Goal: Book appointment/travel/reservation

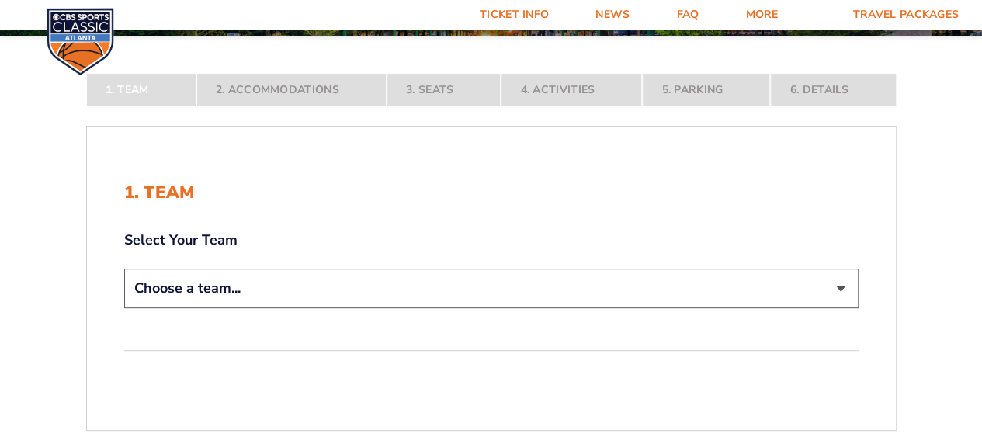
scroll to position [233, 0]
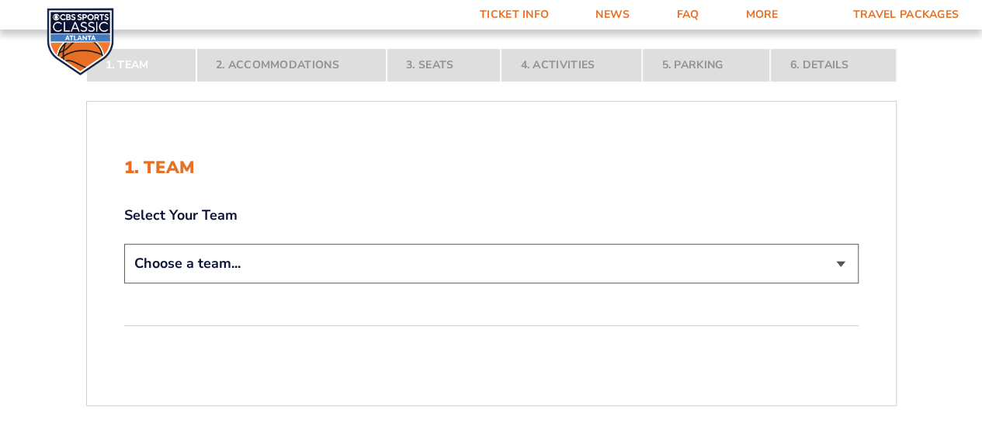
click at [323, 269] on select "Choose a team... [US_STATE] Wildcats [US_STATE] State Buckeyes [US_STATE] Tar H…" at bounding box center [491, 264] width 734 height 40
select select "12956"
click at [124, 283] on select "Choose a team... [US_STATE] Wildcats [US_STATE] State Buckeyes [US_STATE] Tar H…" at bounding box center [491, 264] width 734 height 40
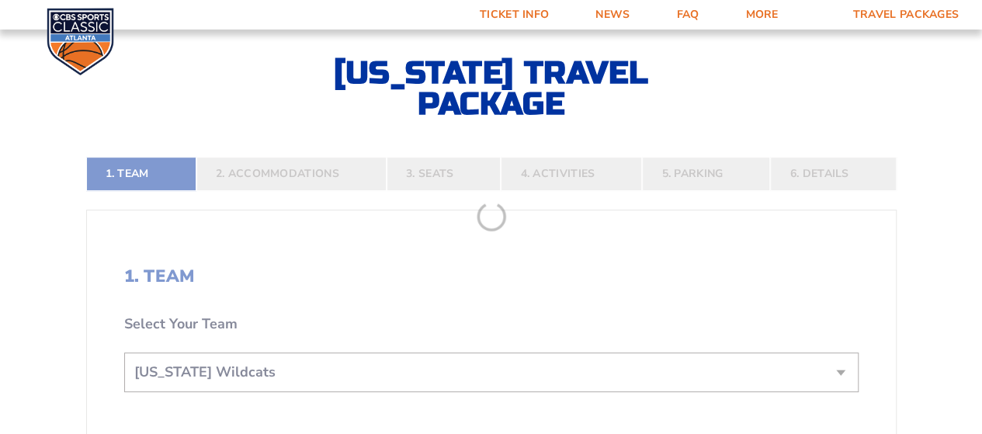
scroll to position [310, 0]
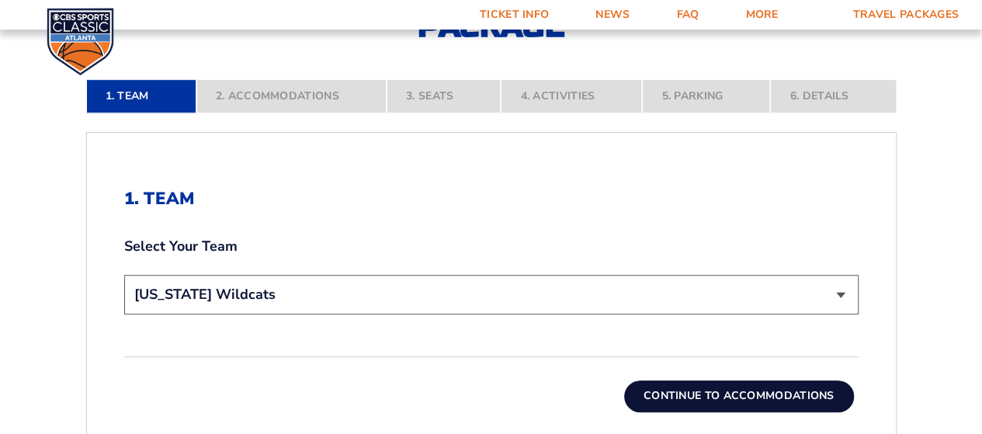
click at [725, 393] on button "Continue To Accommodations" at bounding box center [739, 395] width 230 height 31
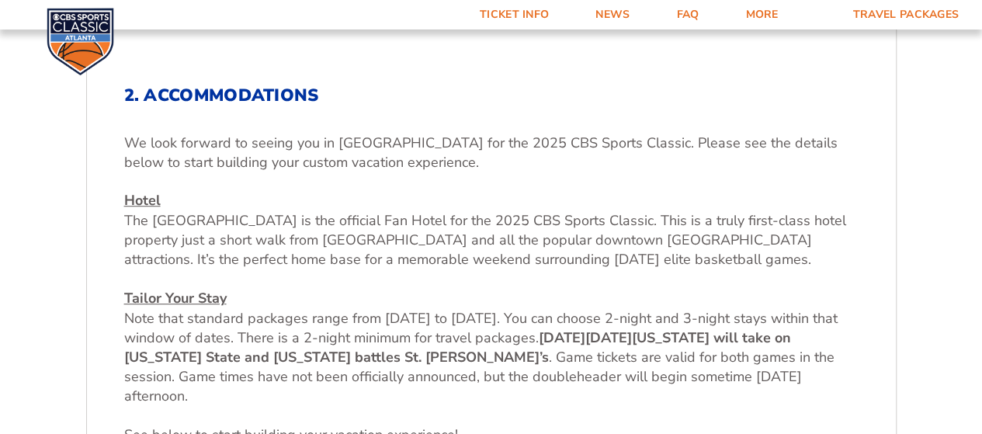
scroll to position [438, 0]
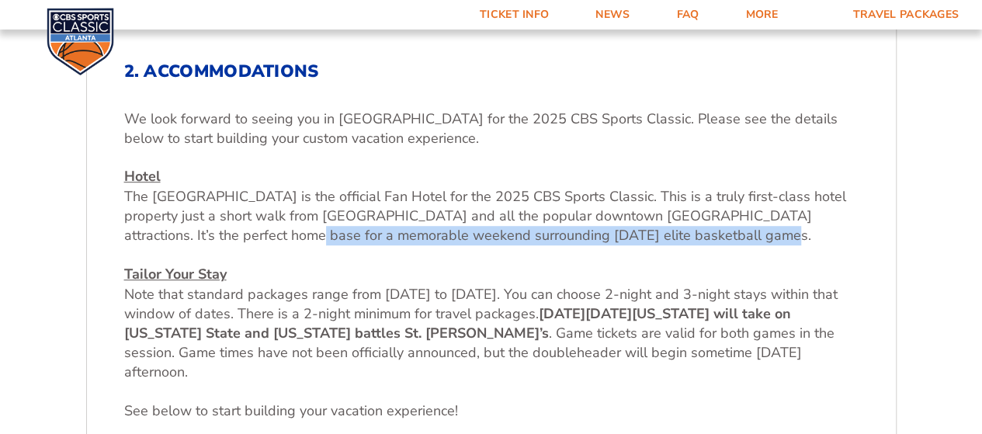
drag, startPoint x: 195, startPoint y: 231, endPoint x: 682, endPoint y: 237, distance: 487.4
click at [682, 237] on p "Hotel The Westin Peachtree Plaza is the official Fan Hotel for the 2025 CBS Spo…" at bounding box center [491, 274] width 734 height 215
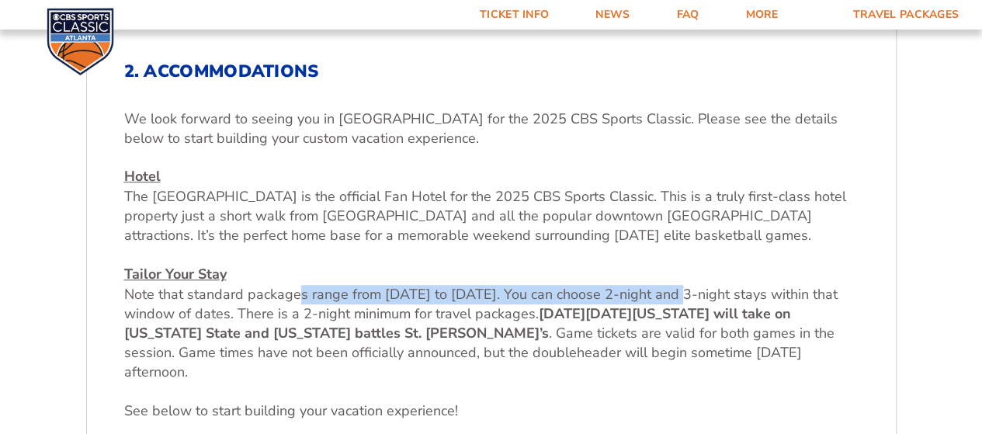
drag, startPoint x: 339, startPoint y: 291, endPoint x: 675, endPoint y: 291, distance: 336.0
click at [675, 291] on span "Note that standard packages range from Thursday, Dec 18 to Sunday Dec 21. You c…" at bounding box center [480, 304] width 713 height 38
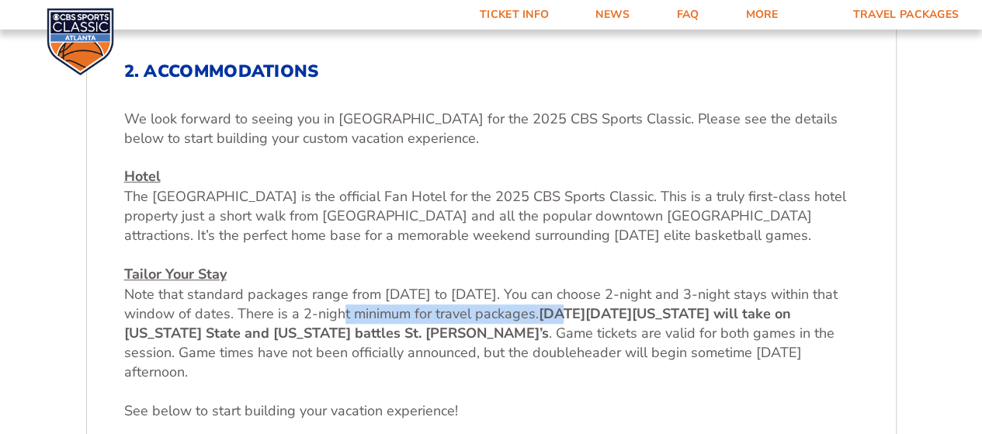
drag, startPoint x: 346, startPoint y: 310, endPoint x: 674, endPoint y: 310, distance: 327.5
click at [674, 310] on span "Note that standard packages range from Thursday, Dec 18 to Sunday Dec 21. You c…" at bounding box center [480, 304] width 713 height 38
click at [632, 311] on strong "[DATE][DATE]" at bounding box center [585, 313] width 93 height 19
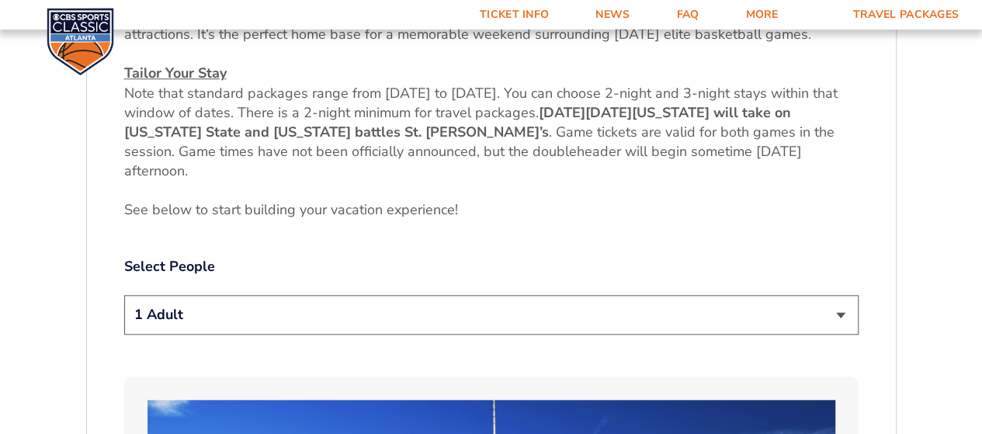
scroll to position [670, 0]
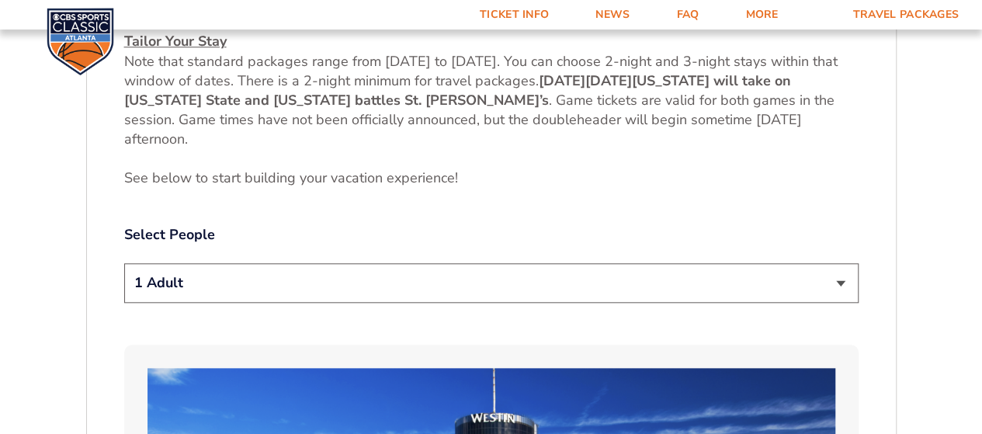
click at [397, 278] on select "1 Adult 2 Adults 3 Adults 4 Adults 2 Adults + 1 Child 2 Adults + 2 Children 2 A…" at bounding box center [491, 283] width 734 height 40
select select "2 Adults"
click at [124, 263] on select "1 Adult 2 Adults 3 Adults 4 Adults 2 Adults + 1 Child 2 Adults + 2 Children 2 A…" at bounding box center [491, 283] width 734 height 40
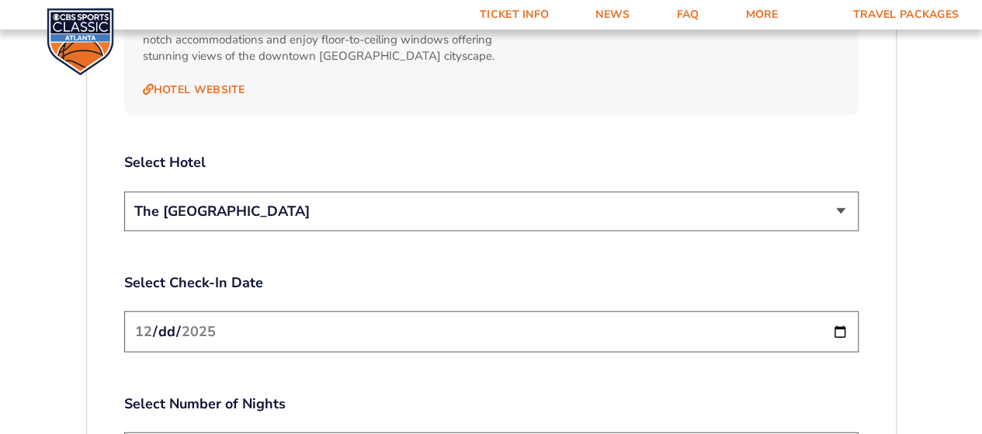
scroll to position [1757, 0]
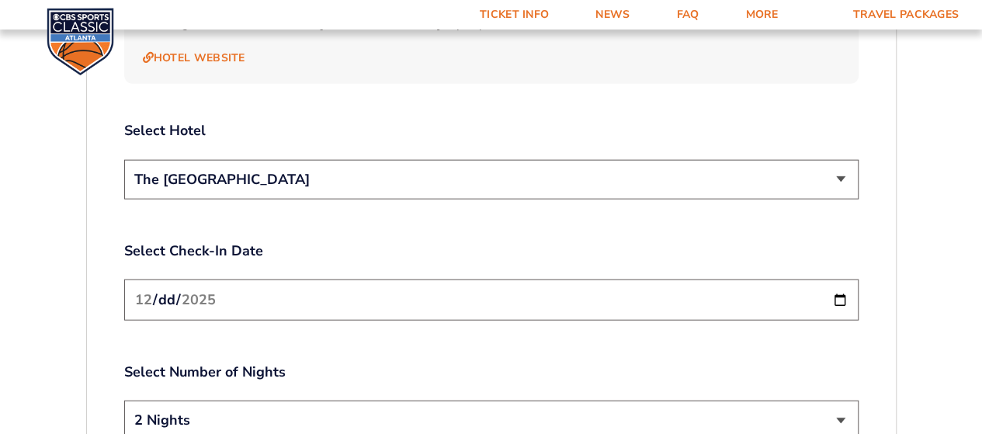
click at [255, 284] on input "[DATE]" at bounding box center [491, 299] width 734 height 41
click at [589, 280] on input "[DATE]" at bounding box center [491, 299] width 734 height 41
click at [208, 280] on input "[DATE]" at bounding box center [491, 299] width 734 height 41
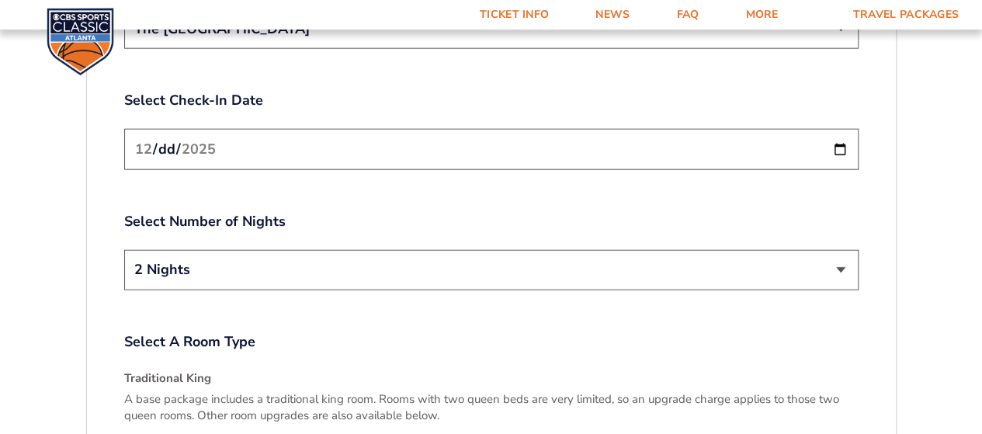
scroll to position [1912, 0]
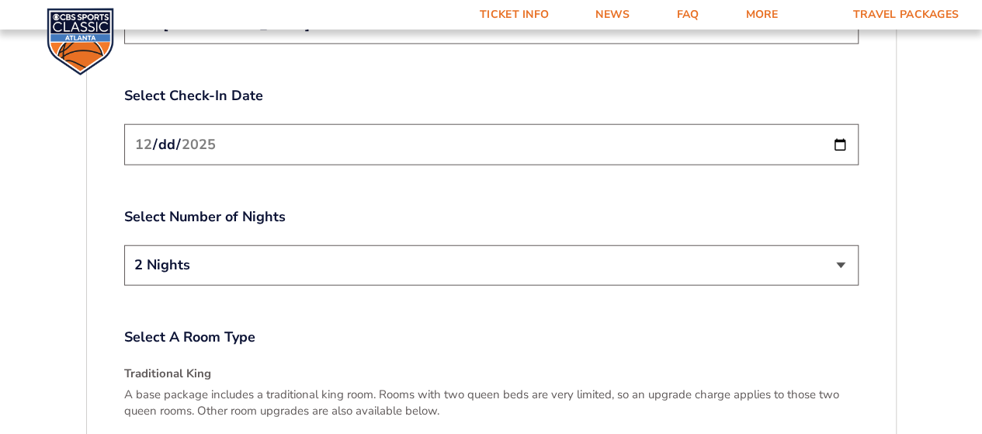
click at [265, 259] on select "2 Nights 3 Nights" at bounding box center [491, 265] width 734 height 40
click at [124, 245] on select "2 Nights 3 Nights" at bounding box center [491, 265] width 734 height 40
click at [313, 327] on label "Select A Room Type" at bounding box center [491, 336] width 734 height 19
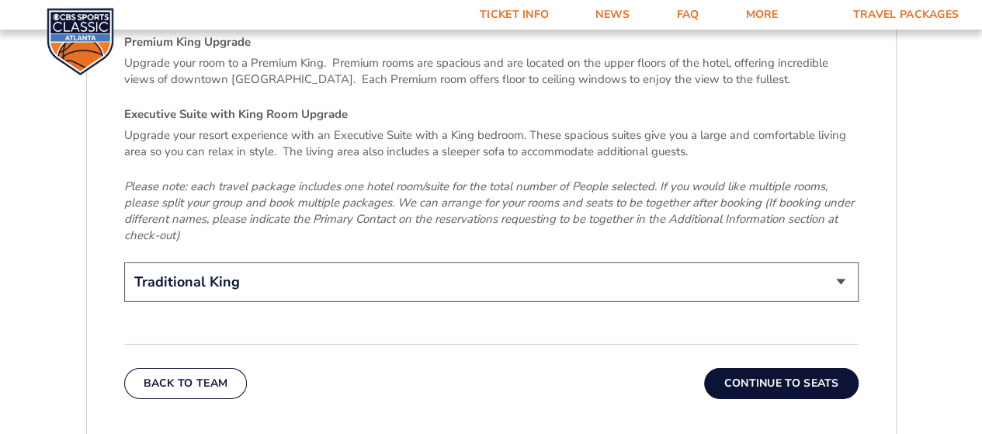
scroll to position [2378, 0]
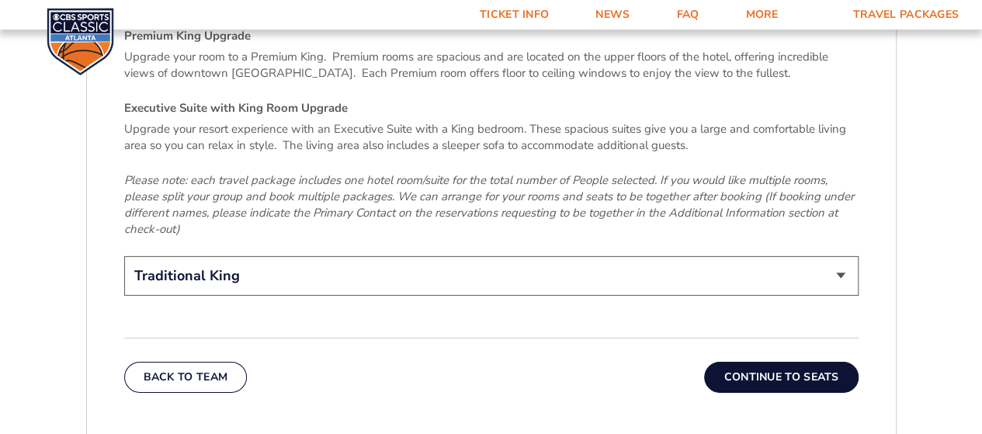
click at [782, 362] on button "Continue To Seats" at bounding box center [781, 377] width 154 height 31
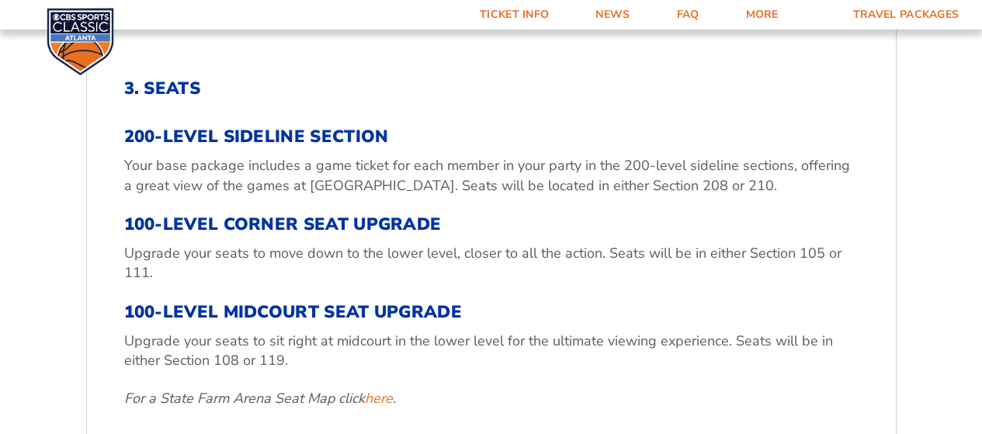
scroll to position [438, 0]
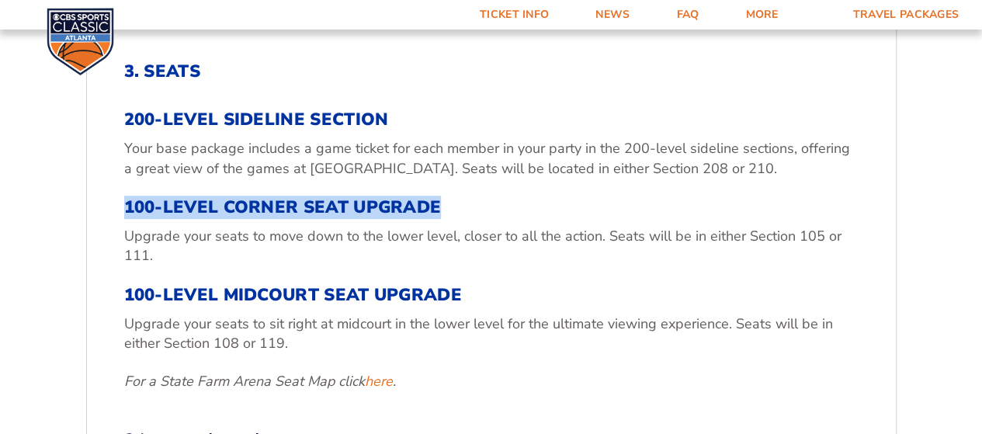
drag, startPoint x: 130, startPoint y: 203, endPoint x: 461, endPoint y: 204, distance: 330.6
click at [461, 204] on h3 "100-Level Corner Seat Upgrade" at bounding box center [491, 207] width 734 height 20
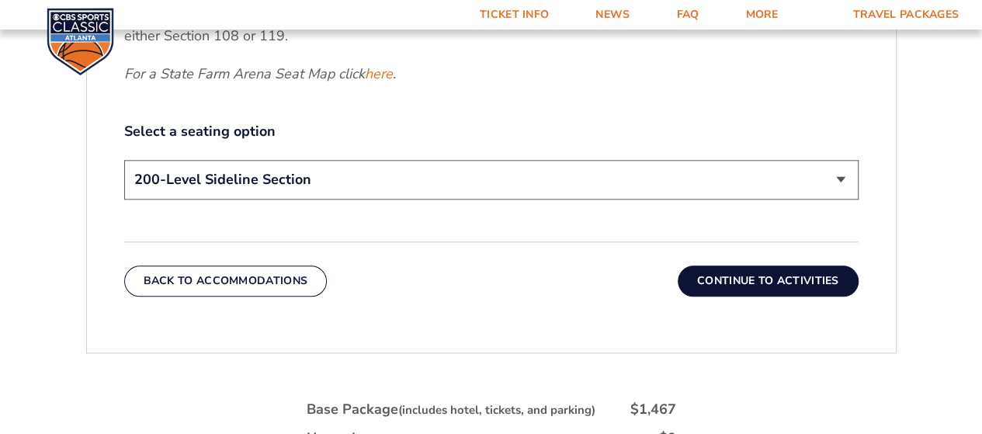
scroll to position [748, 0]
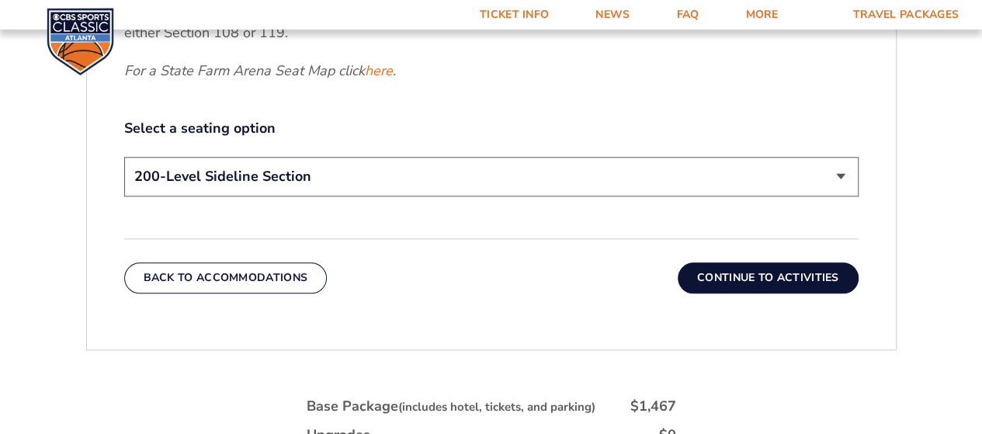
click at [362, 184] on select "200-Level Sideline Section 100-Level Corner Seat Upgrade (+$120 per person) 100…" at bounding box center [491, 177] width 734 height 40
select select "100-Level Corner Seat Upgrade"
click at [124, 157] on select "200-Level Sideline Section 100-Level Corner Seat Upgrade (+$120 per person) 100…" at bounding box center [491, 177] width 734 height 40
click at [425, 185] on select "200-Level Sideline Section 100-Level Corner Seat Upgrade (+$120 per person) 100…" at bounding box center [491, 177] width 734 height 40
click at [124, 157] on select "200-Level Sideline Section 100-Level Corner Seat Upgrade (+$120 per person) 100…" at bounding box center [491, 177] width 734 height 40
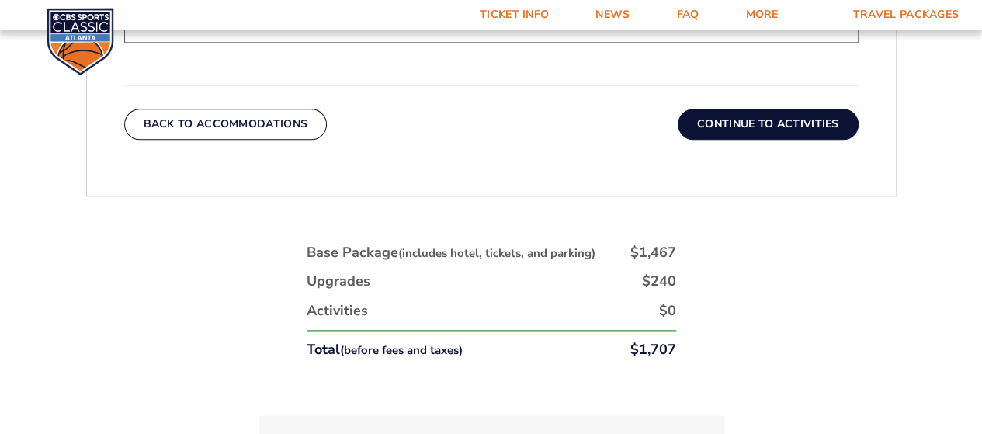
scroll to position [903, 0]
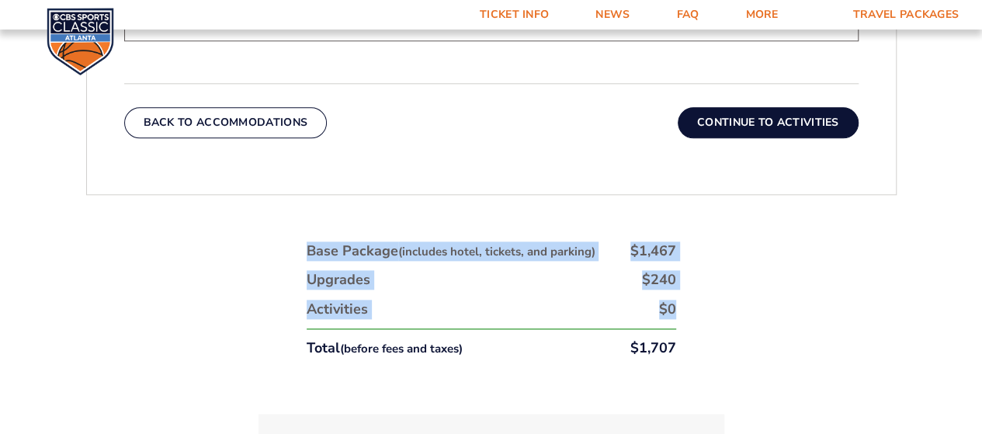
drag, startPoint x: 307, startPoint y: 248, endPoint x: 728, endPoint y: 313, distance: 425.6
click at [728, 313] on div "1. Team 2. Accommodations 3. Seats 4. Activities 5. Parking 6. Details 1. Team …" at bounding box center [491, 7] width 885 height 1116
click at [667, 308] on div "$0" at bounding box center [667, 309] width 17 height 19
drag, startPoint x: 684, startPoint y: 307, endPoint x: 307, endPoint y: 251, distance: 381.2
click at [307, 251] on div "Base Package (includes hotel, tickets, and parking) $1,467 Upgrades $240 Activi…" at bounding box center [491, 304] width 388 height 144
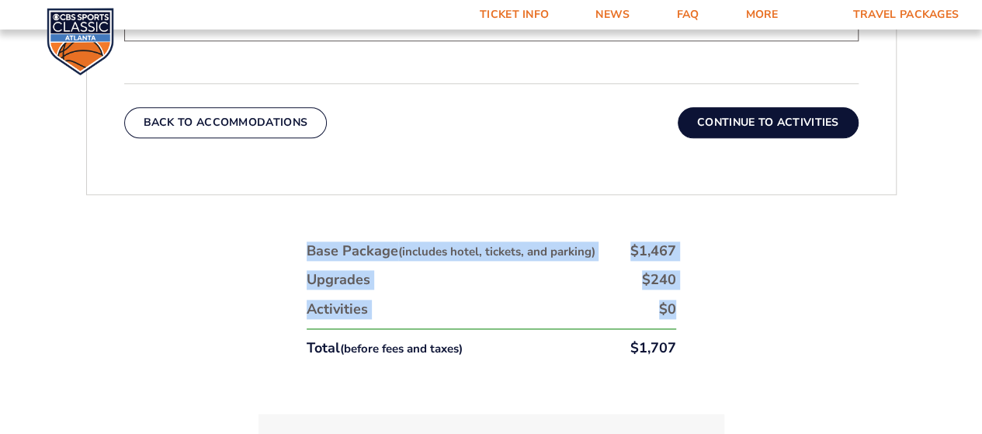
click at [307, 251] on div "Base Package (includes hotel, tickets, and parking)" at bounding box center [451, 250] width 289 height 19
drag, startPoint x: 307, startPoint y: 244, endPoint x: 674, endPoint y: 313, distance: 373.3
click at [674, 313] on ul "Base Package (includes hotel, tickets, and parking) $1,467 Upgrades $240 Activi…" at bounding box center [491, 299] width 369 height 116
click at [674, 313] on div "$0" at bounding box center [667, 309] width 17 height 19
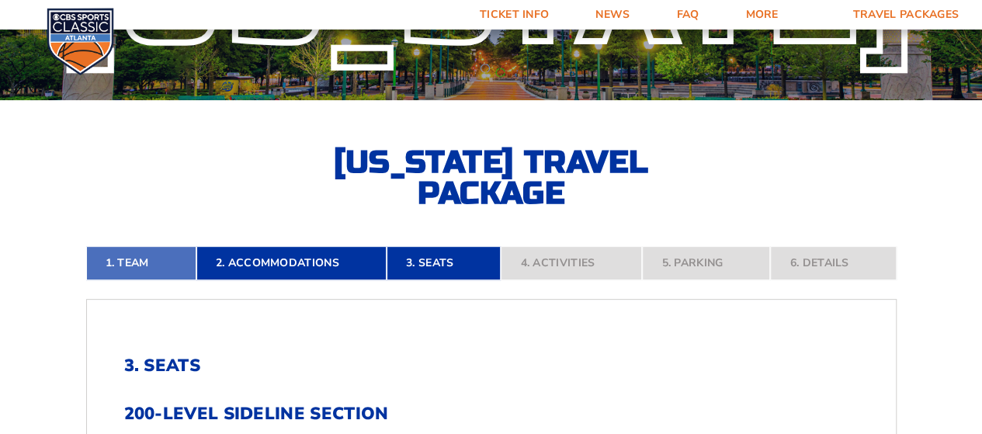
scroll to position [310, 0]
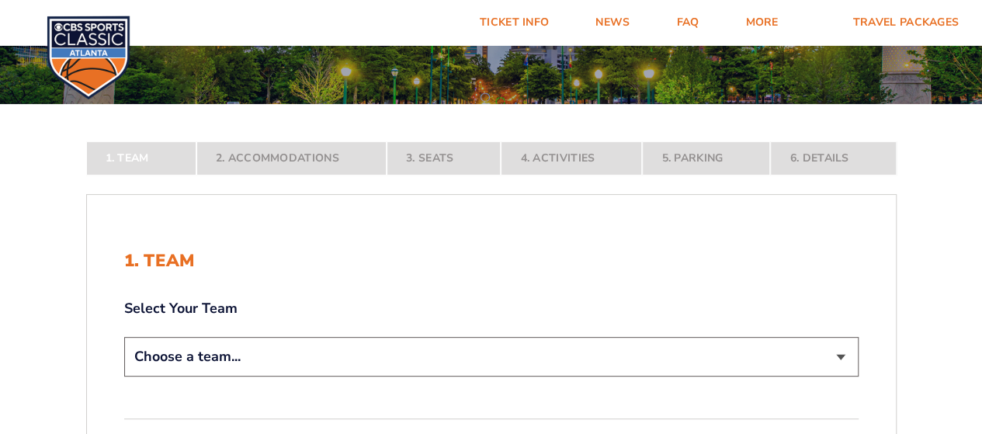
scroll to position [310, 0]
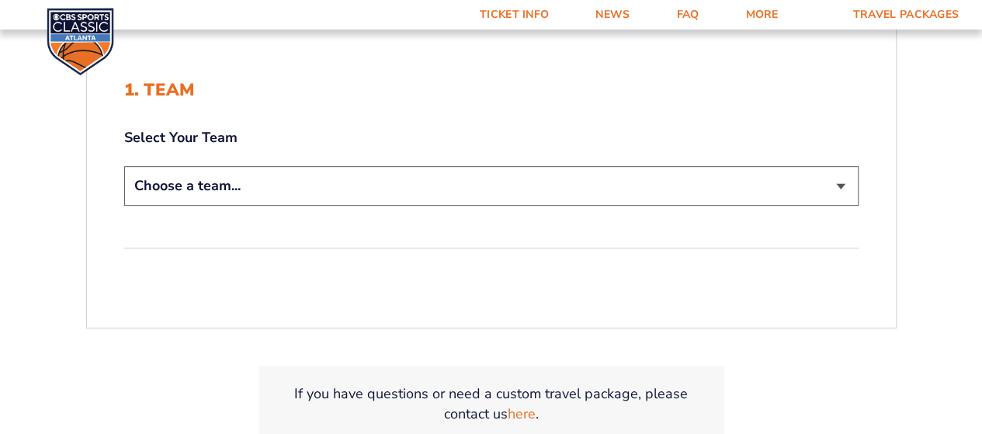
click at [412, 181] on select "Choose a team... [US_STATE] Wildcats [US_STATE] State Buckeyes [US_STATE] Tar H…" at bounding box center [491, 186] width 734 height 40
select select "12956"
click at [124, 166] on select "Choose a team... [US_STATE] Wildcats [US_STATE] State Buckeyes [US_STATE] Tar H…" at bounding box center [491, 186] width 734 height 40
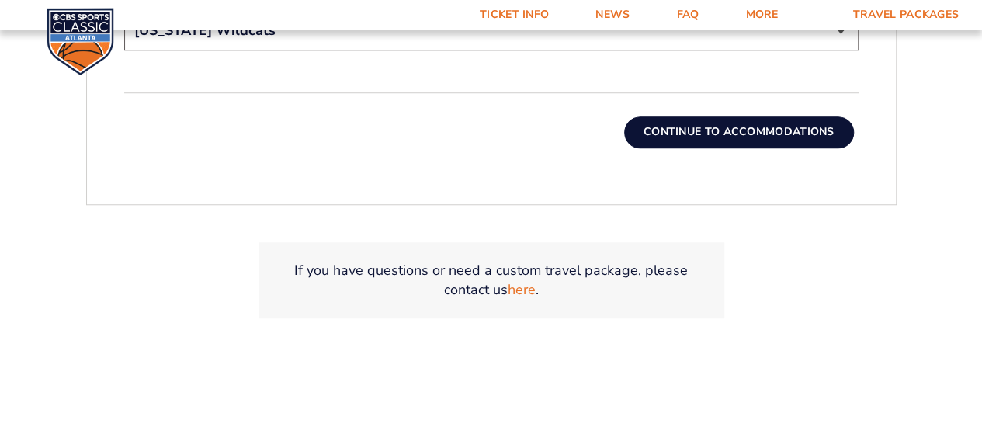
click at [712, 128] on button "Continue To Accommodations" at bounding box center [739, 131] width 230 height 31
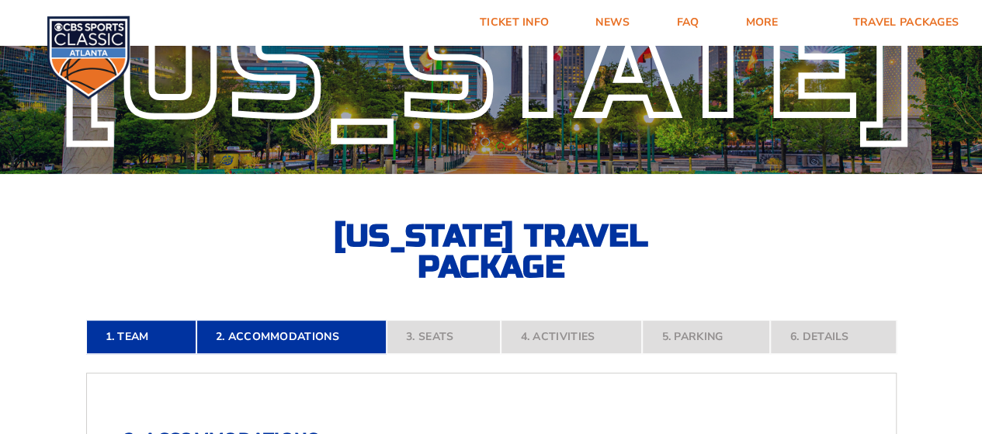
scroll to position [0, 0]
